Goal: Use online tool/utility: Utilize a website feature to perform a specific function

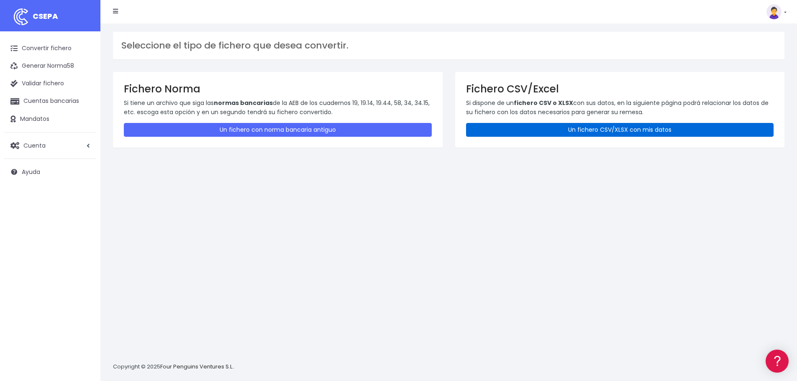
click at [621, 134] on link "Un fichero CSV/XLSX con mis datos" at bounding box center [620, 130] width 308 height 14
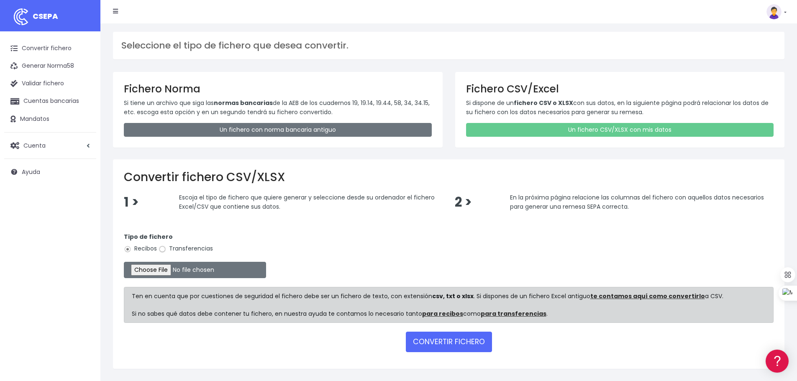
click at [164, 252] on input "Transferencias" at bounding box center [163, 250] width 8 height 8
radio input "true"
click at [170, 270] on input "file" at bounding box center [195, 270] width 142 height 16
type input "C:\fakepath\transferencias-2025-08-14.csv"
click at [449, 338] on button "CONVERTIR FICHERO" at bounding box center [449, 342] width 86 height 20
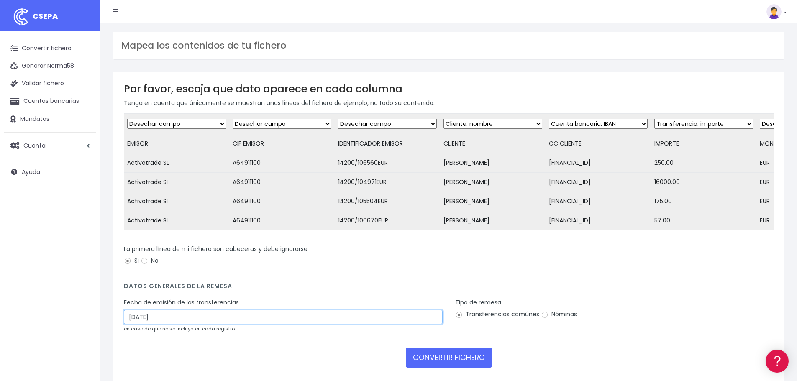
click at [149, 322] on input "[DATE]" at bounding box center [283, 317] width 319 height 14
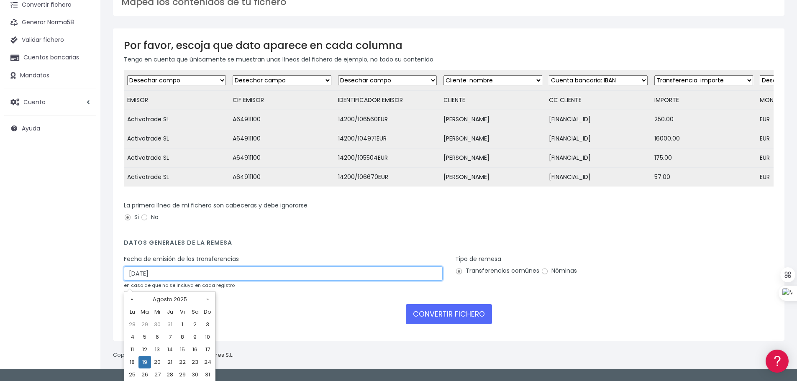
scroll to position [58, 0]
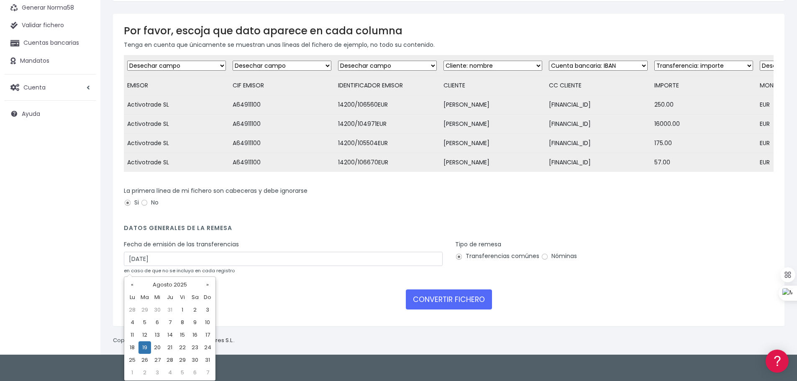
click at [132, 350] on td "18" at bounding box center [132, 347] width 13 height 13
type input "18/08/2025"
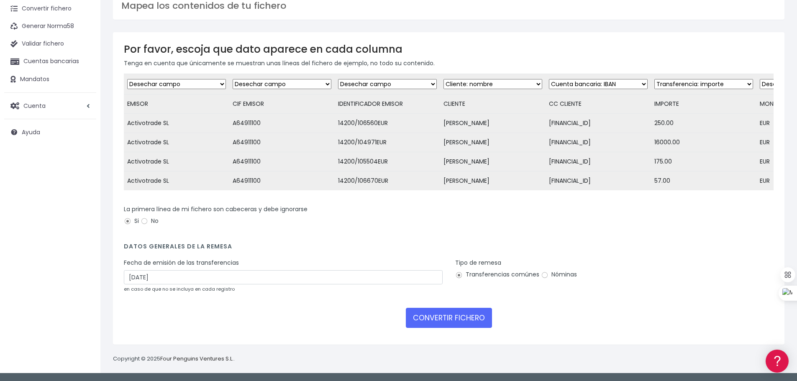
scroll to position [46, 0]
click at [433, 318] on button "CONVERTIR FICHERO" at bounding box center [449, 318] width 86 height 20
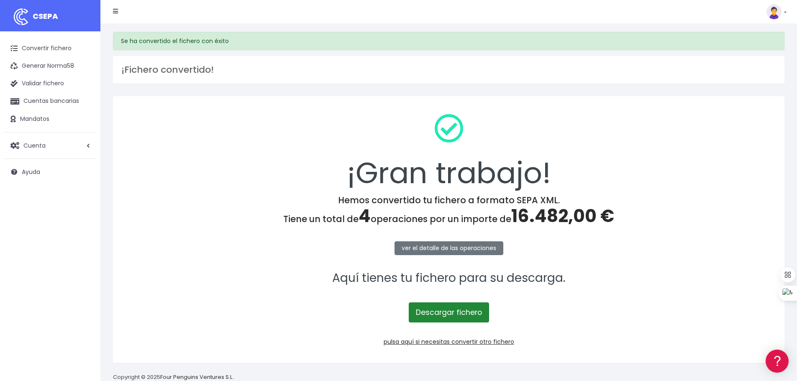
click at [451, 313] on link "Descargar fichero" at bounding box center [449, 313] width 80 height 20
click at [438, 340] on link "pulsa aquí si necesitas convertir otro fichero" at bounding box center [449, 342] width 131 height 8
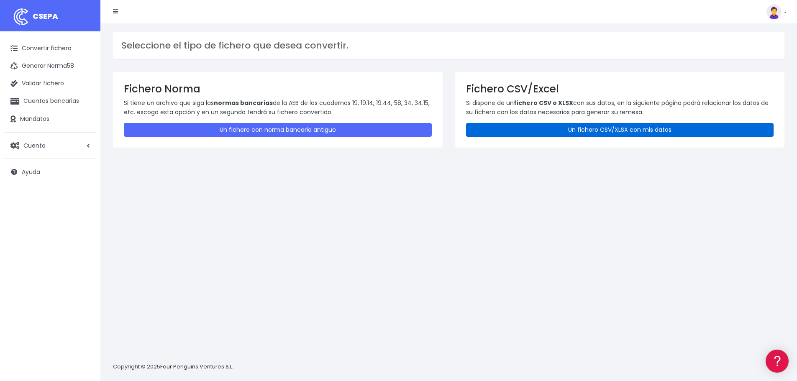
click at [565, 126] on link "Un fichero CSV/XLSX con mis datos" at bounding box center [620, 130] width 308 height 14
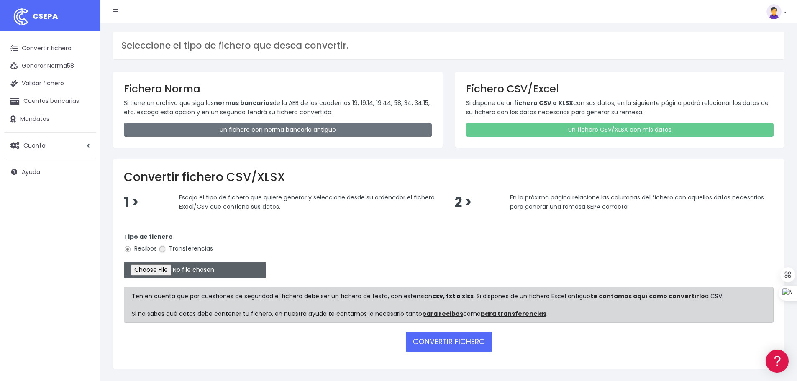
drag, startPoint x: 161, startPoint y: 249, endPoint x: 160, endPoint y: 265, distance: 16.3
click at [160, 250] on input "Transferencias" at bounding box center [163, 250] width 8 height 8
radio input "true"
click at [164, 272] on input "file" at bounding box center [195, 270] width 142 height 16
type input "C:\fakepath\transferencias-2025-08-15.csv"
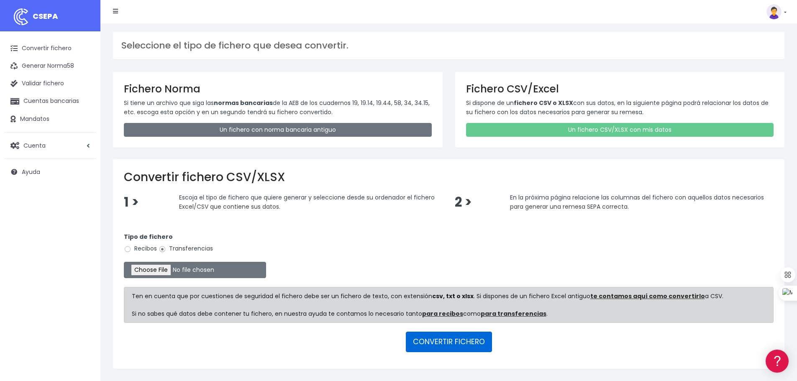
click at [451, 345] on button "CONVERTIR FICHERO" at bounding box center [449, 342] width 86 height 20
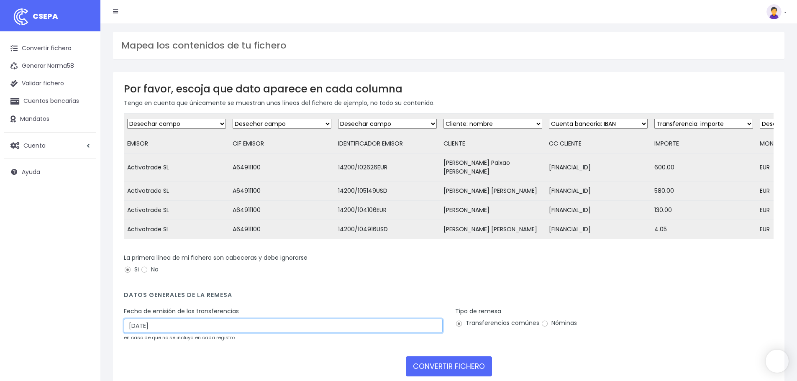
click at [239, 324] on input "[DATE]" at bounding box center [283, 326] width 319 height 14
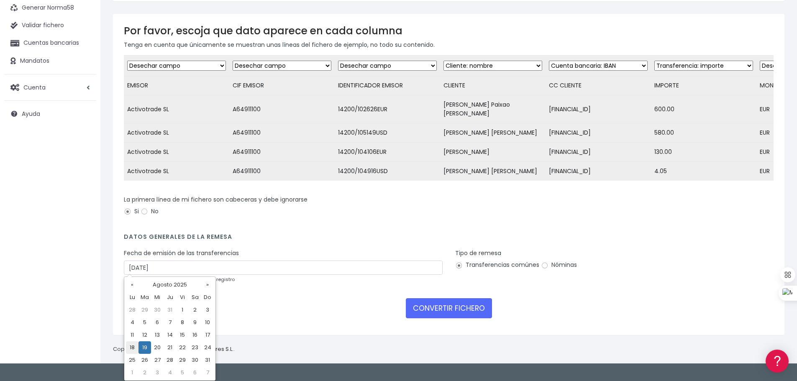
click at [130, 347] on td "18" at bounding box center [132, 347] width 13 height 13
type input "18/08/2025"
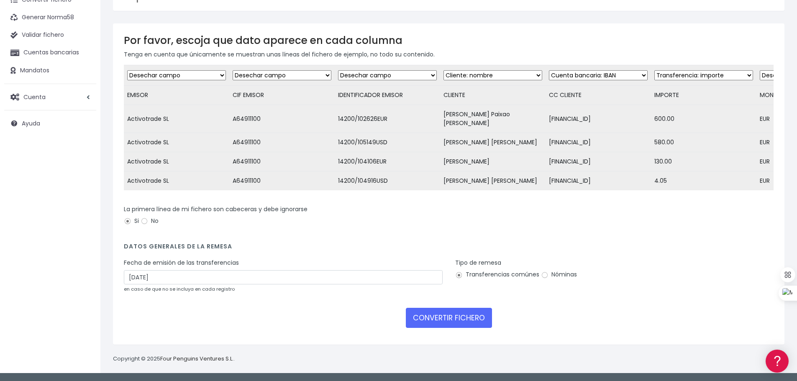
scroll to position [46, 0]
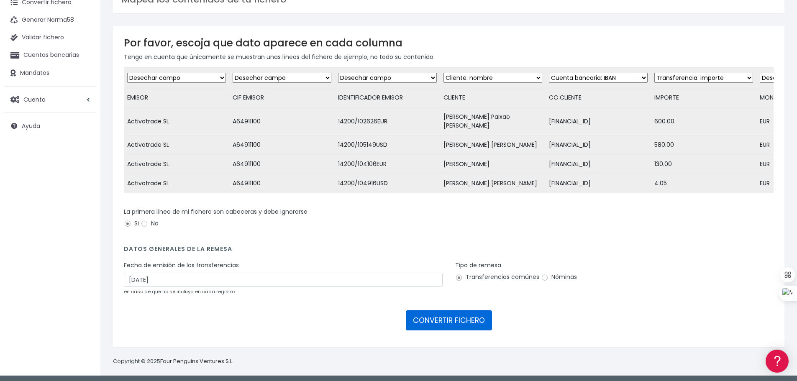
click at [444, 318] on button "CONVERTIR FICHERO" at bounding box center [449, 321] width 86 height 20
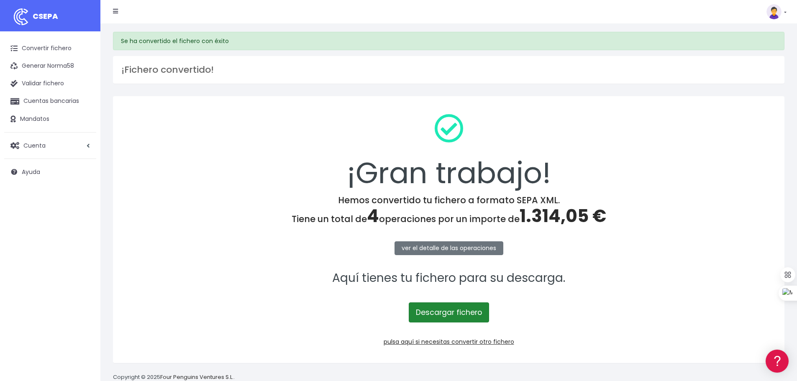
click at [445, 315] on link "Descargar fichero" at bounding box center [449, 313] width 80 height 20
